Goal: Transaction & Acquisition: Subscribe to service/newsletter

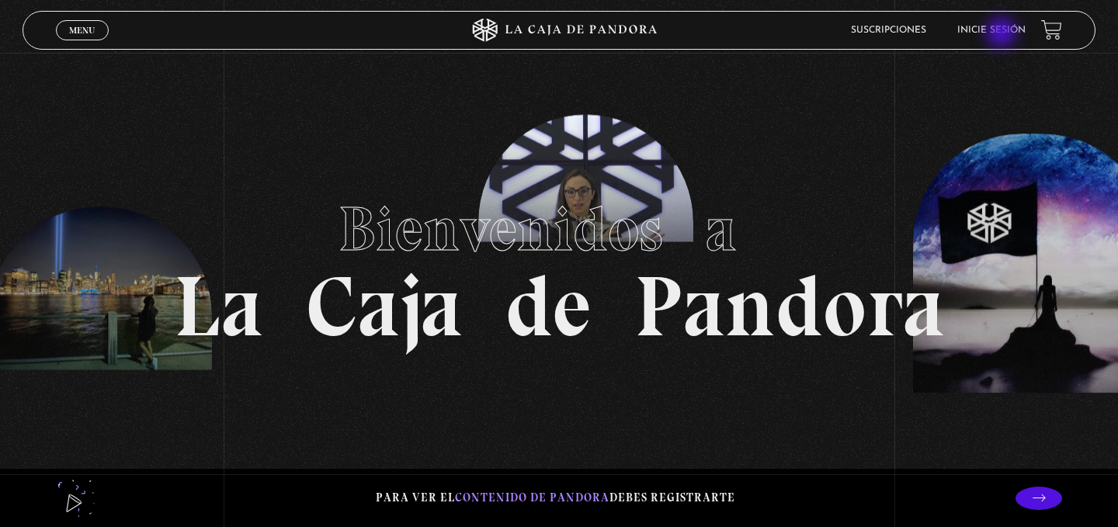
click at [1001, 33] on link "Inicie sesión" at bounding box center [991, 30] width 68 height 9
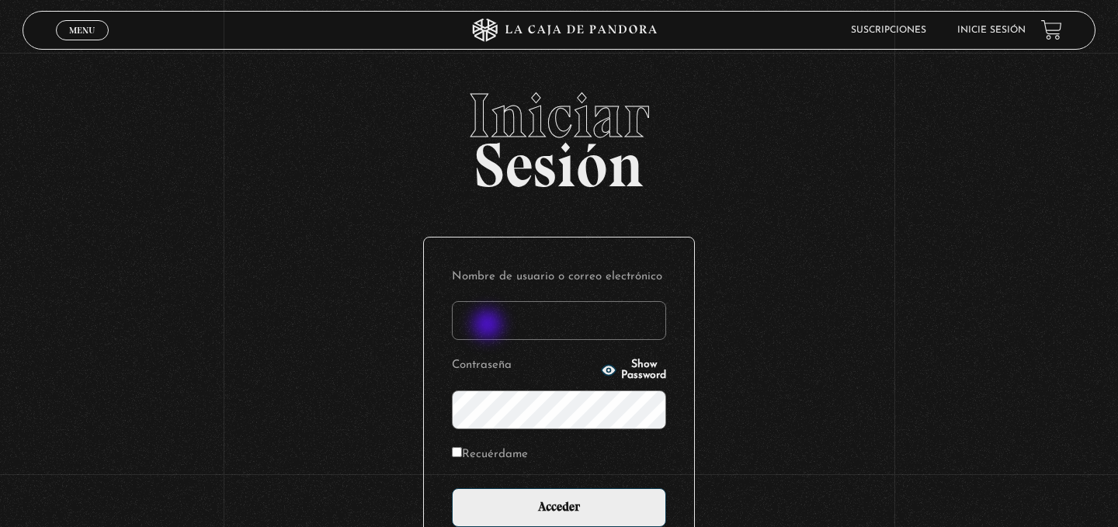
click at [489, 326] on input "Nombre de usuario o correo electrónico" at bounding box center [559, 320] width 214 height 39
type input "[EMAIL_ADDRESS][DOMAIN_NAME]"
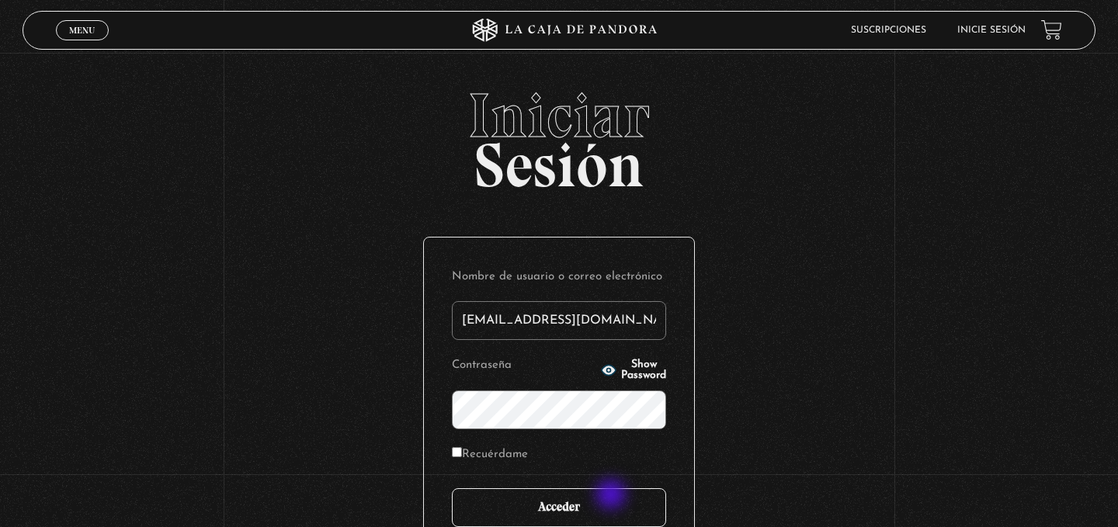
click at [604, 517] on input "Acceder" at bounding box center [559, 507] width 214 height 39
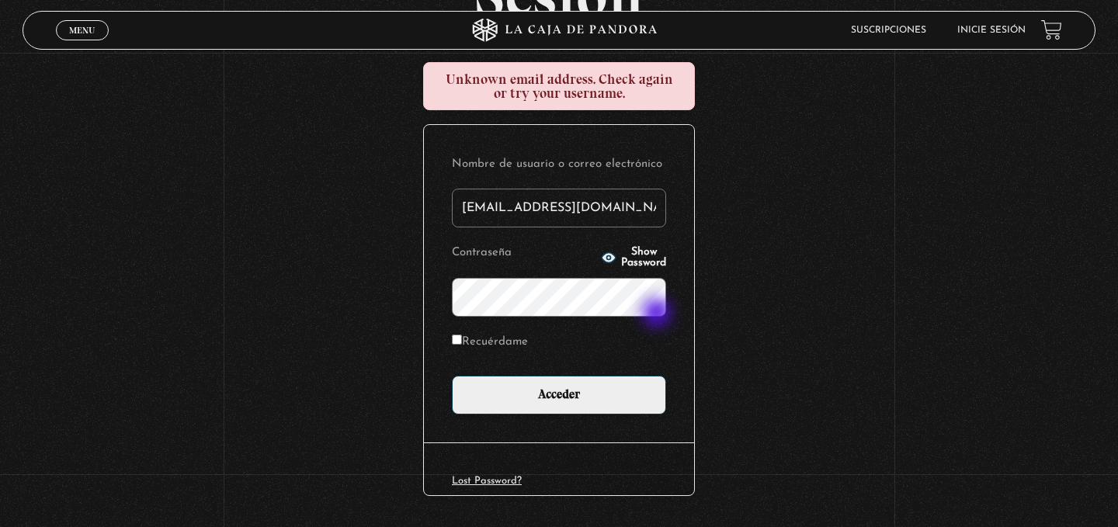
scroll to position [217, 0]
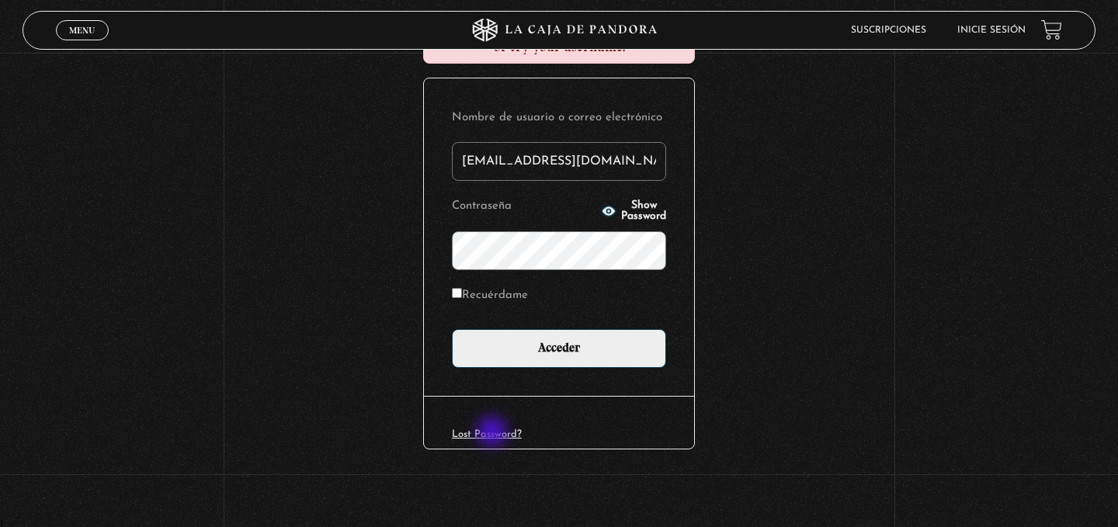
click at [494, 433] on link "Lost Password?" at bounding box center [487, 434] width 70 height 10
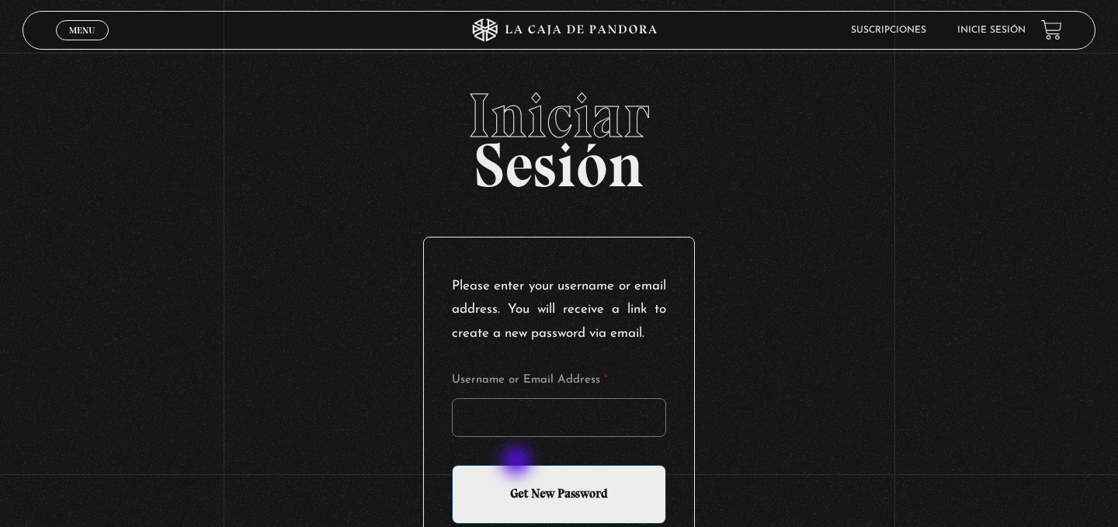
click at [518, 462] on form "Username or Email Address * Get New Password" at bounding box center [559, 449] width 214 height 150
click at [533, 437] on input "Username or Email Address *" at bounding box center [559, 417] width 214 height 39
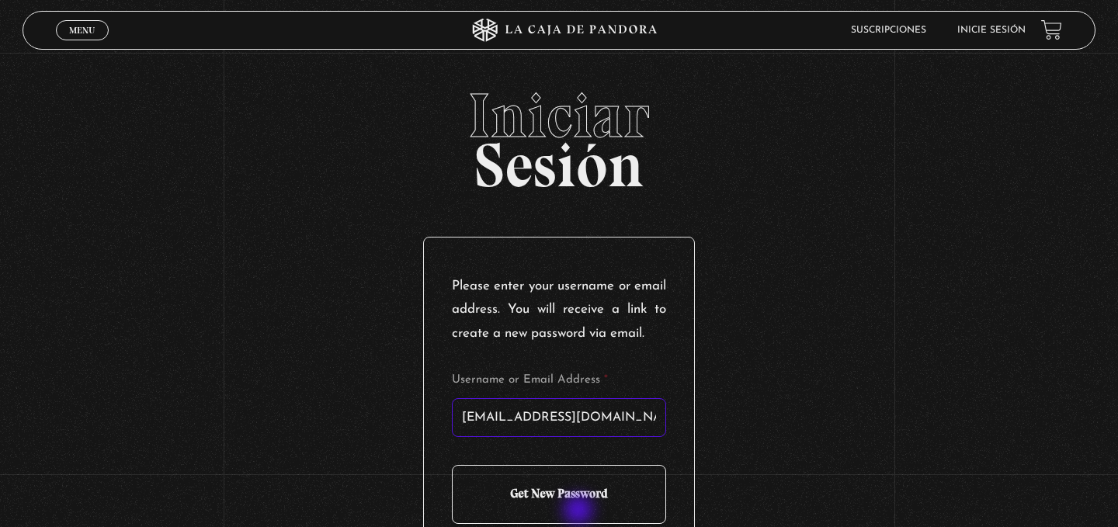
type input "max.arroyo90@gmail.com"
click at [580, 512] on input "Get New Password" at bounding box center [559, 494] width 214 height 59
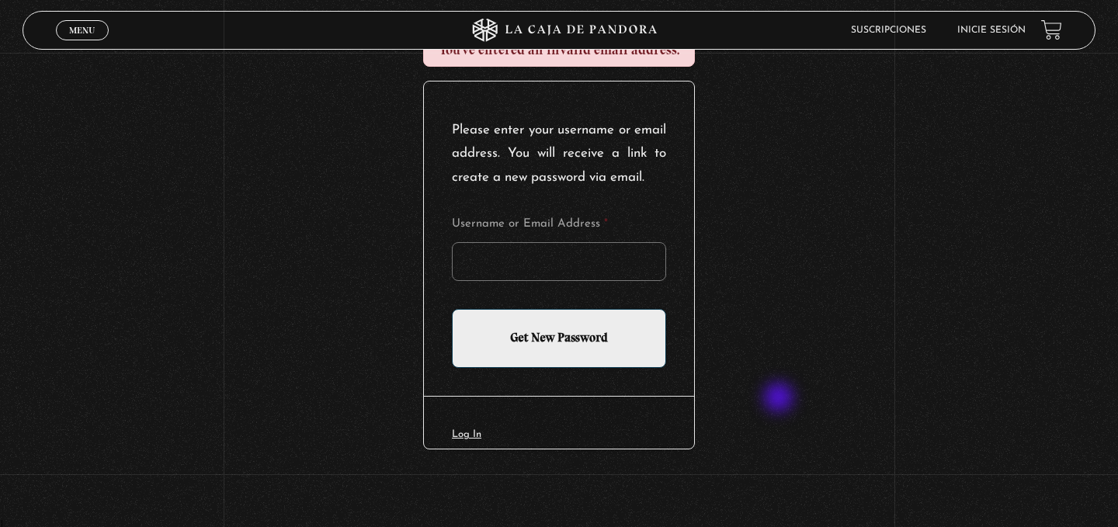
scroll to position [224, 0]
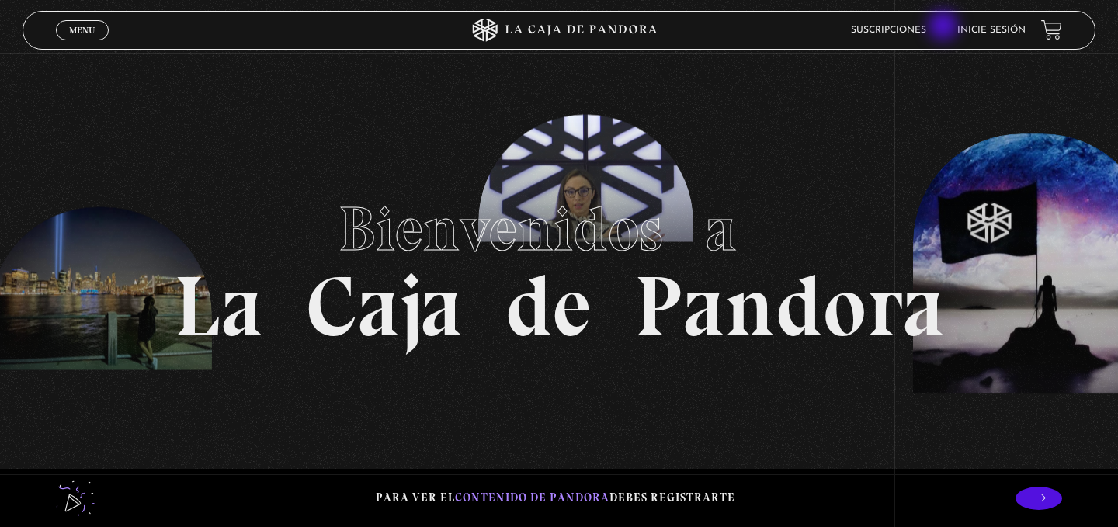
click at [921, 32] on link "Suscripciones" at bounding box center [888, 30] width 75 height 9
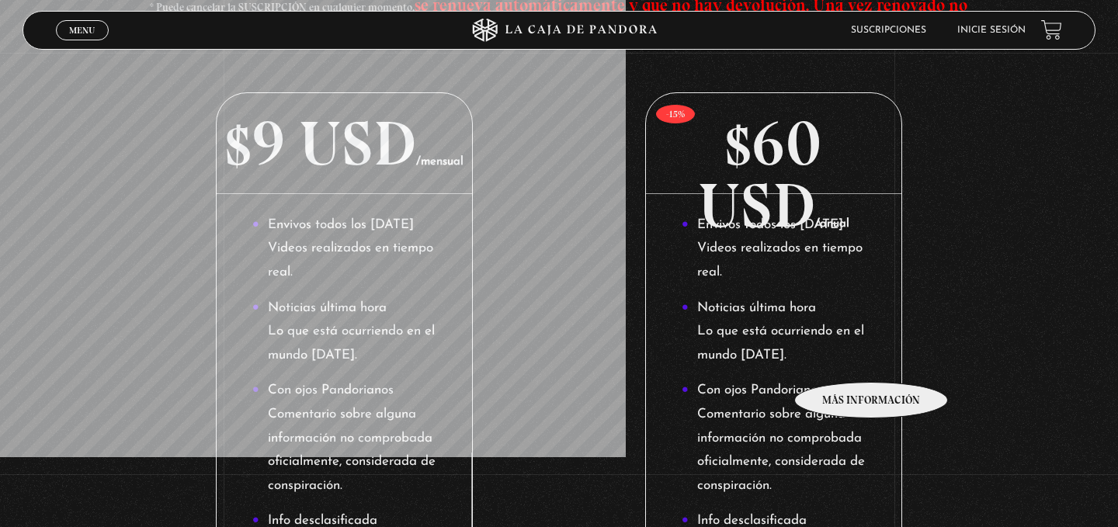
scroll to position [283, 0]
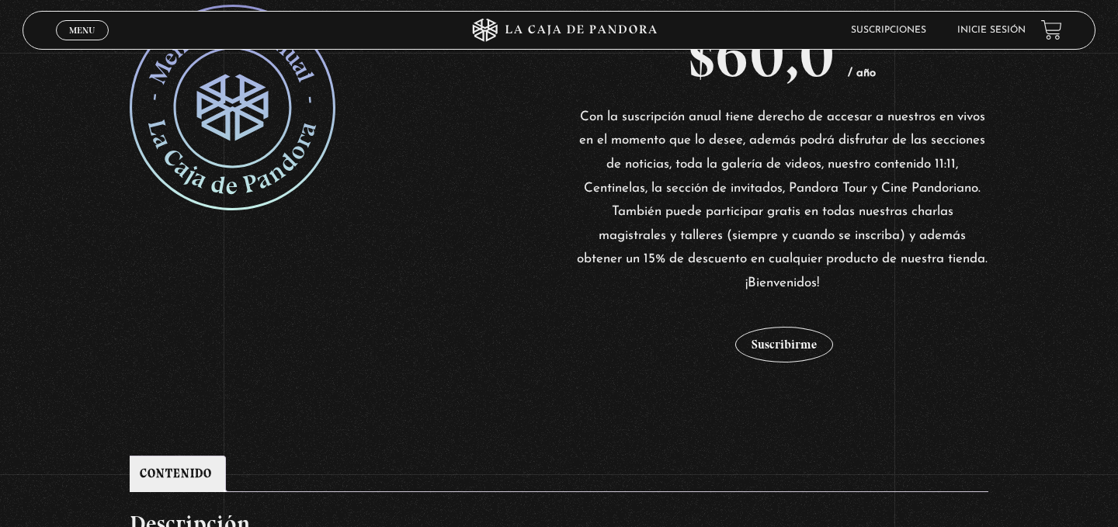
scroll to position [344, 0]
click at [779, 353] on button "Suscribirme" at bounding box center [784, 346] width 98 height 36
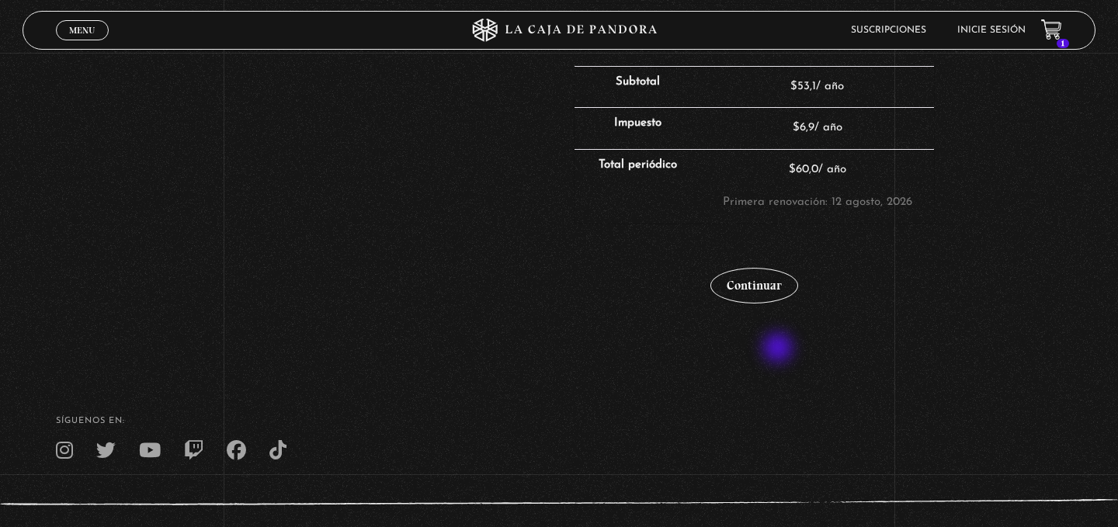
scroll to position [460, 0]
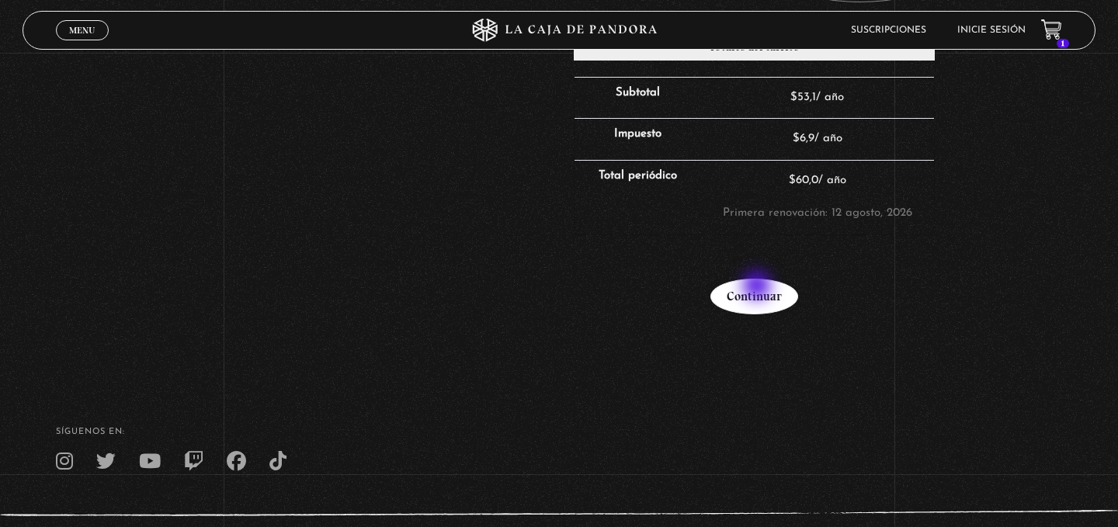
click at [758, 290] on link "Continuar" at bounding box center [755, 297] width 88 height 36
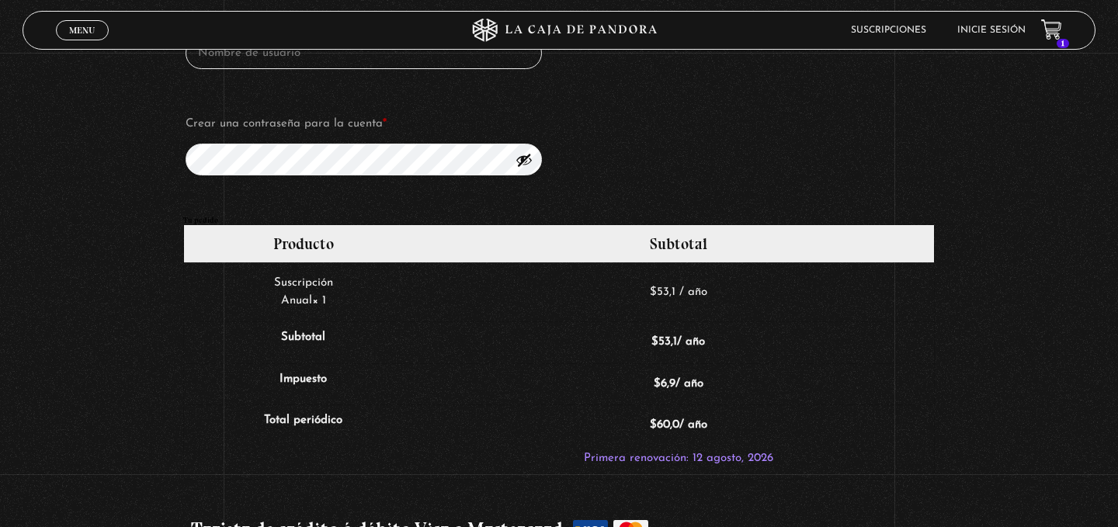
scroll to position [1341, 0]
